Goal: Task Accomplishment & Management: Use online tool/utility

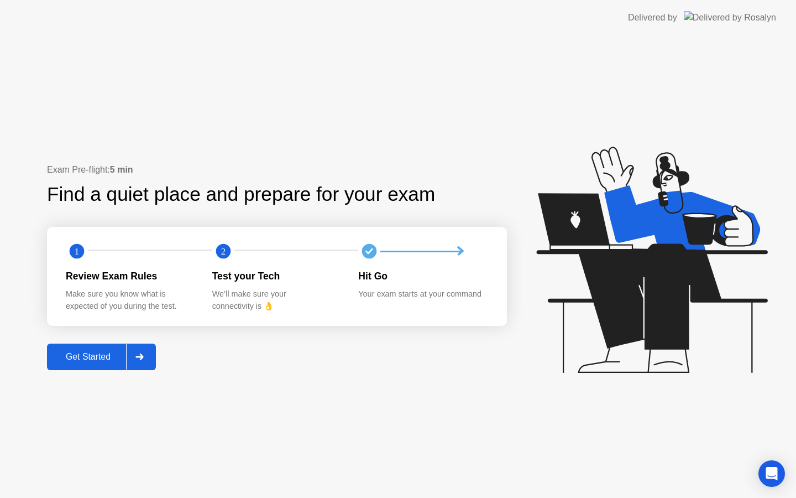
click at [88, 361] on div "Get Started" at bounding box center [88, 357] width 76 height 10
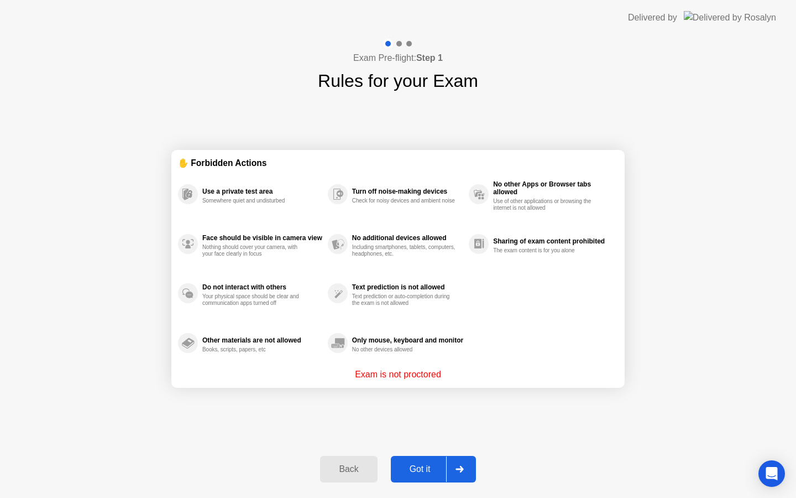
click at [431, 474] on div "Got it" at bounding box center [420, 469] width 52 height 10
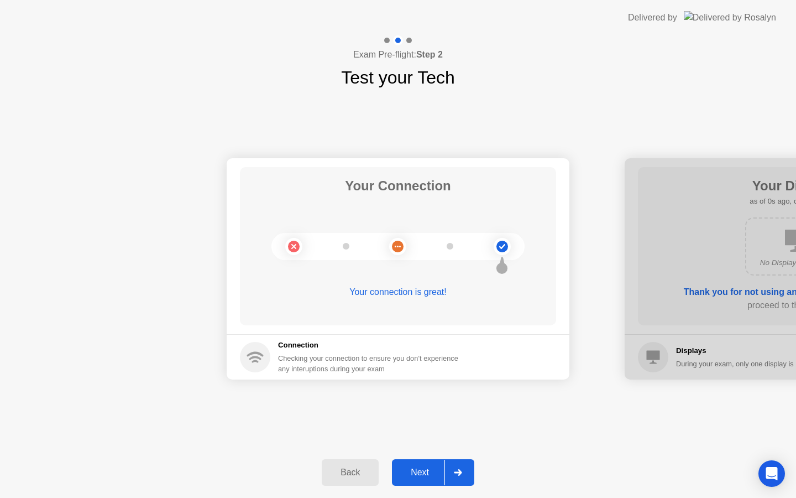
click at [450, 473] on div at bounding box center [458, 472] width 27 height 25
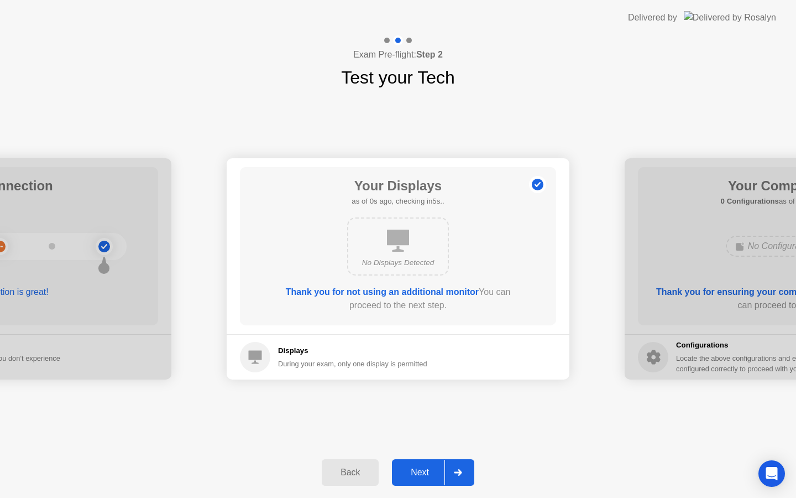
click at [426, 472] on div "Next" at bounding box center [419, 472] width 49 height 10
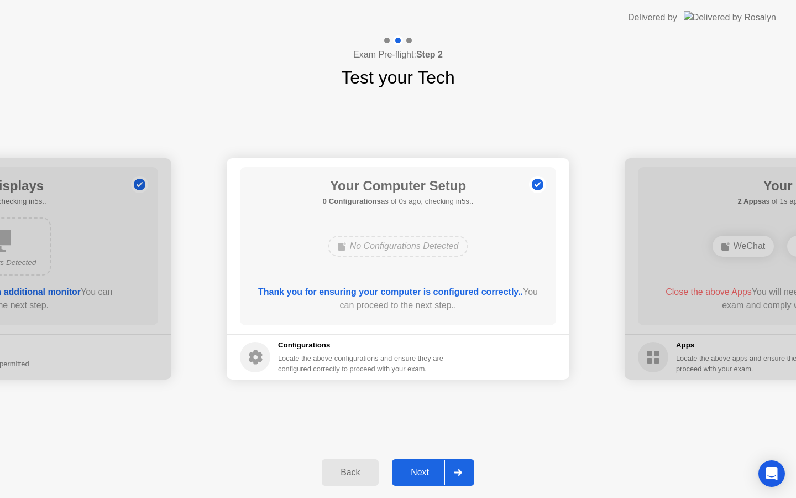
click at [426, 472] on div "Next" at bounding box center [419, 472] width 49 height 10
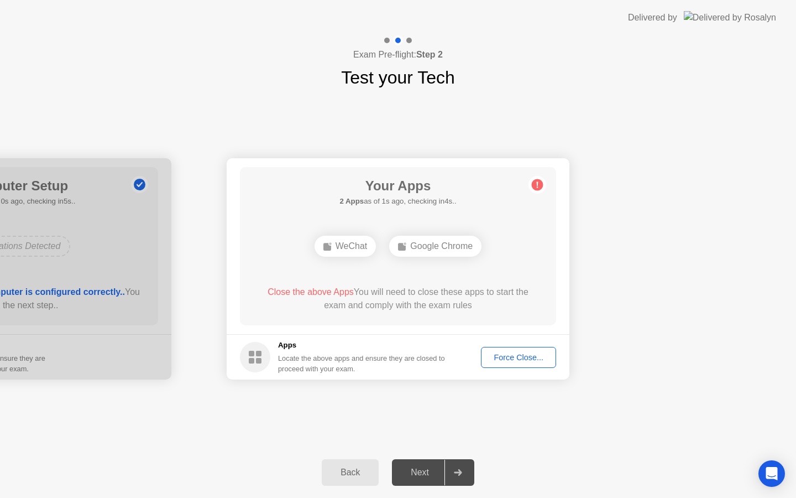
click at [527, 357] on div "Force Close..." at bounding box center [518, 357] width 67 height 9
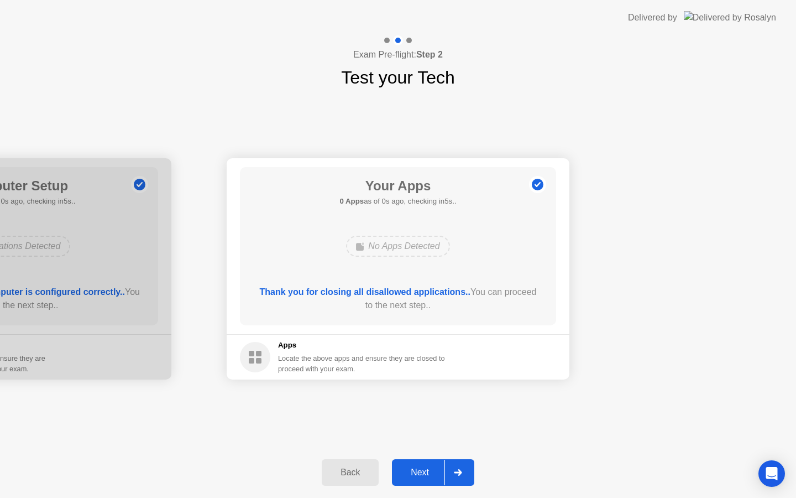
click at [425, 467] on div "Next" at bounding box center [419, 472] width 49 height 10
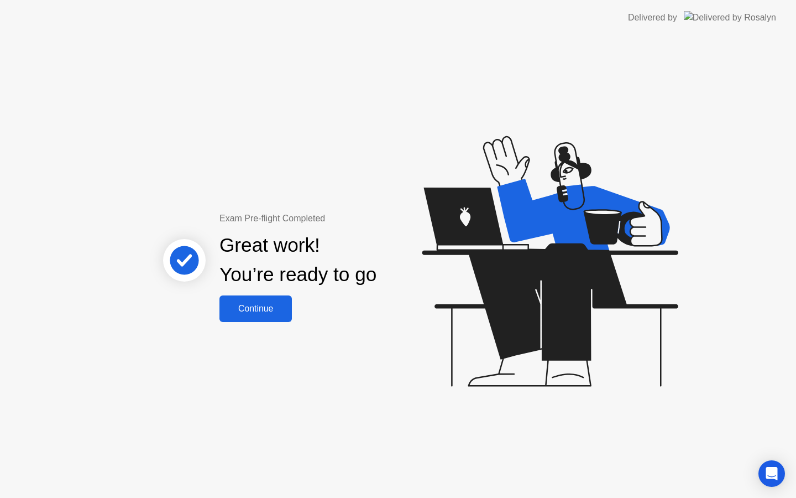
click at [262, 304] on div "Continue" at bounding box center [256, 309] width 66 height 10
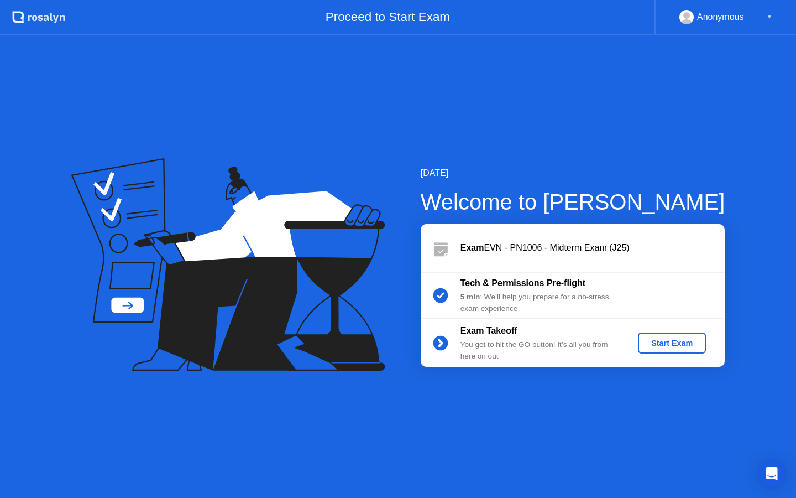
click at [662, 346] on div "Start Exam" at bounding box center [672, 342] width 59 height 9
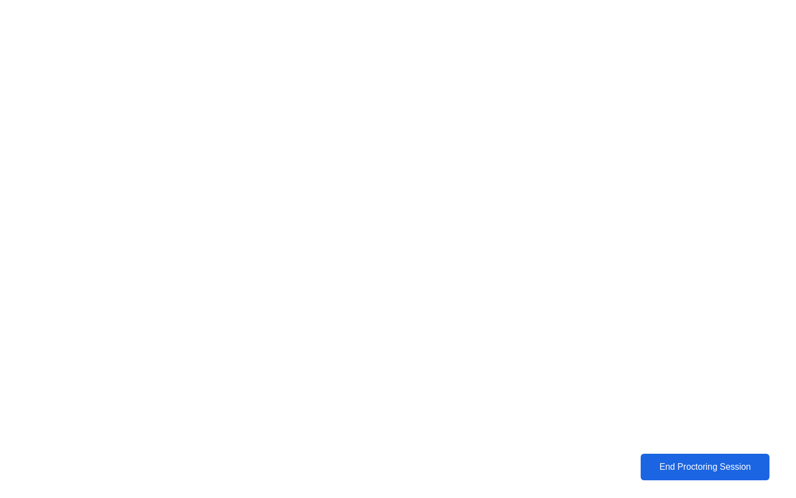
click at [682, 471] on div "End Proctoring Session" at bounding box center [705, 467] width 123 height 10
